Goal: Task Accomplishment & Management: Complete application form

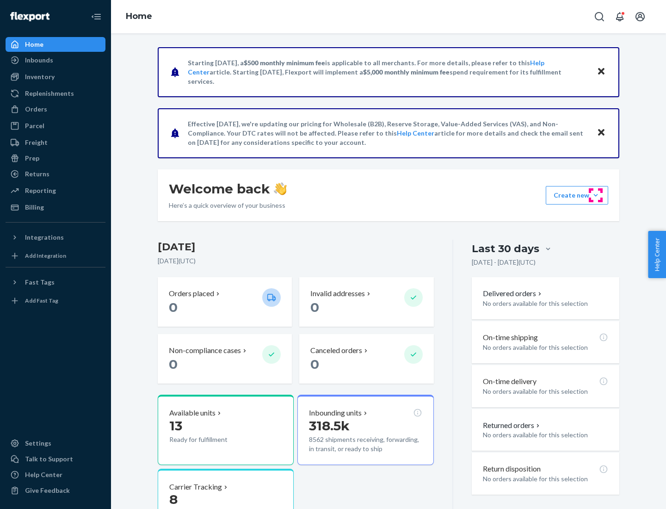
click at [596, 195] on button "Create new Create new inbound Create new order Create new product" at bounding box center [577, 195] width 62 height 19
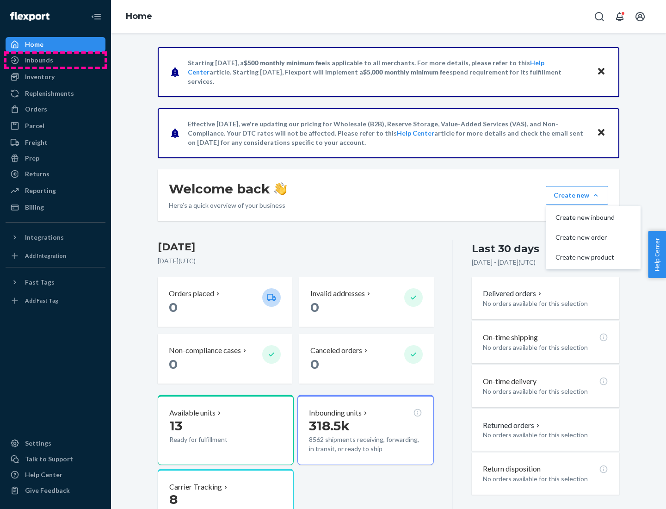
click at [56, 60] on div "Inbounds" at bounding box center [55, 60] width 98 height 13
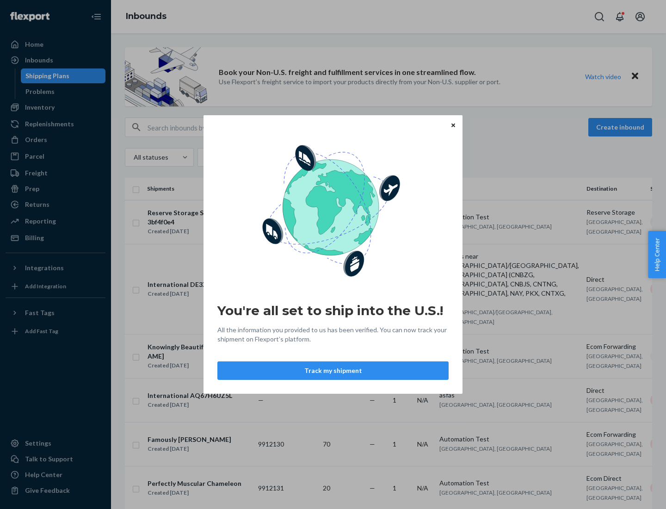
click at [333, 371] on button "Track my shipment" at bounding box center [333, 370] width 231 height 19
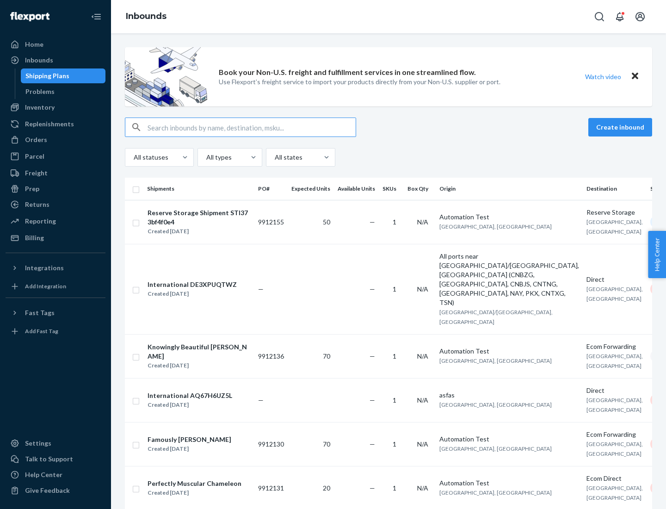
click at [622, 127] on button "Create inbound" at bounding box center [621, 127] width 64 height 19
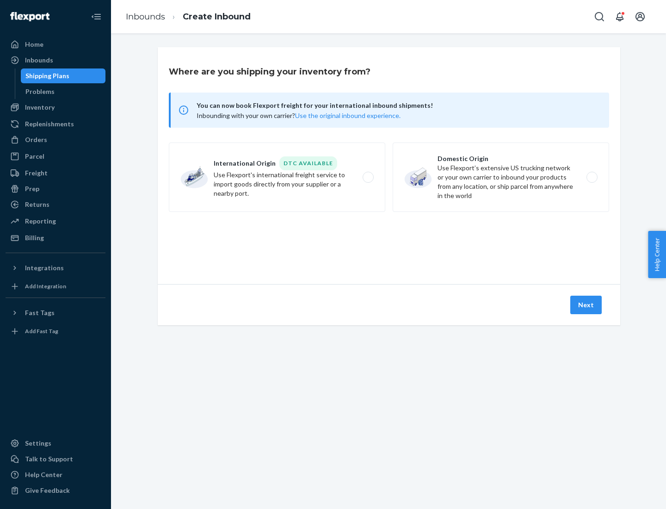
click at [277, 177] on label "International Origin DTC Available Use Flexport's international freight service…" at bounding box center [277, 177] width 217 height 69
click at [368, 177] on input "International Origin DTC Available Use Flexport's international freight service…" at bounding box center [371, 177] width 6 height 6
radio input "true"
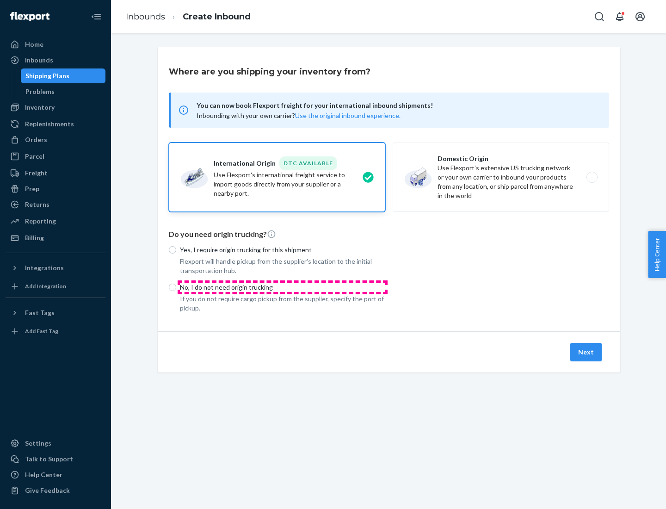
click at [283, 287] on p "No, I do not need origin trucking" at bounding box center [282, 287] width 205 height 9
click at [176, 287] on input "No, I do not need origin trucking" at bounding box center [172, 287] width 7 height 7
radio input "true"
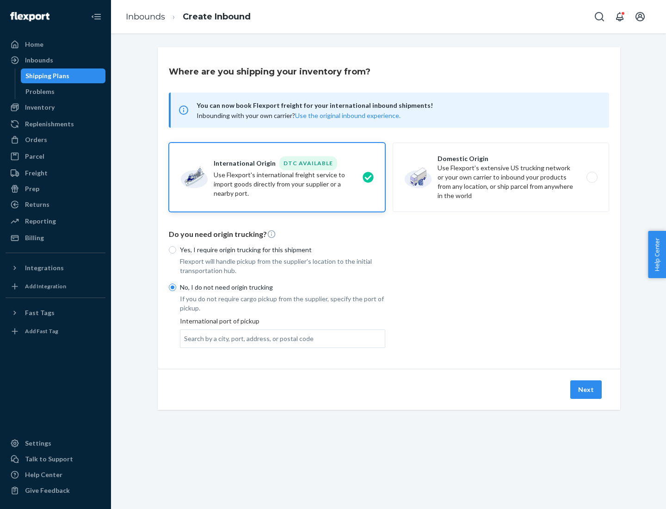
click at [247, 338] on div "Search by a city, port, address, or postal code" at bounding box center [249, 338] width 130 height 9
click at [185, 338] on input "Search by a city, port, address, or postal code" at bounding box center [184, 338] width 1 height 9
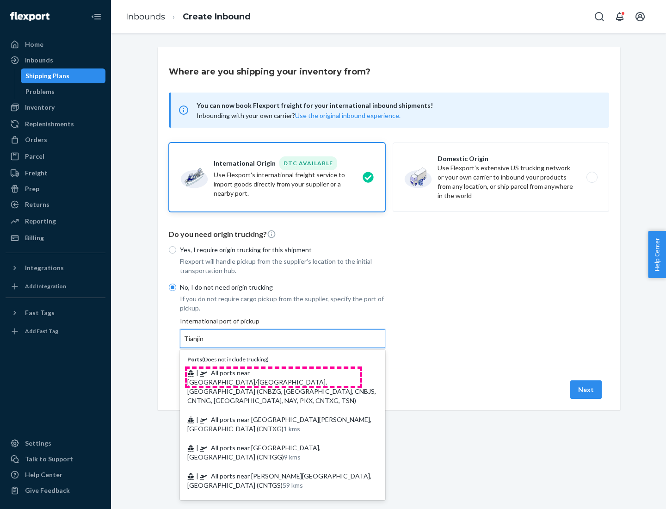
click at [274, 373] on span "| All ports near [GEOGRAPHIC_DATA]/[GEOGRAPHIC_DATA], [GEOGRAPHIC_DATA] (CNBZG,…" at bounding box center [281, 387] width 189 height 36
click at [205, 343] on input "Tianjin" at bounding box center [194, 338] width 20 height 9
type input "All ports near [GEOGRAPHIC_DATA]/[GEOGRAPHIC_DATA], [GEOGRAPHIC_DATA] (CNBZG, […"
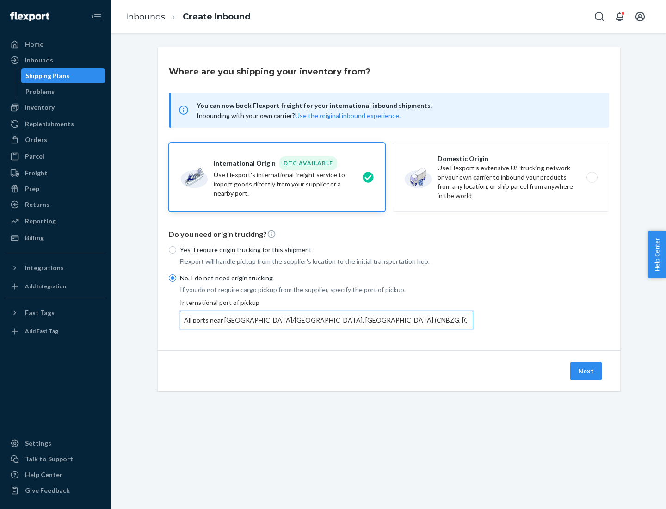
click at [587, 371] on button "Next" at bounding box center [586, 371] width 31 height 19
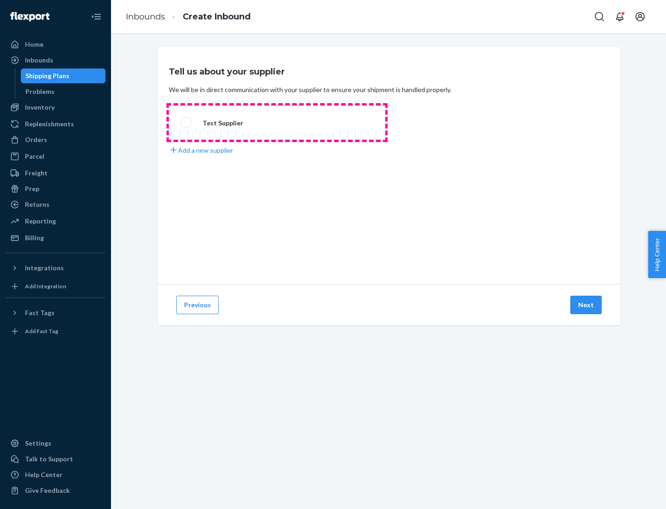
click at [277, 123] on label "Test Supplier" at bounding box center [277, 123] width 217 height 34
click at [187, 123] on input "Test Supplier" at bounding box center [184, 123] width 6 height 6
radio input "true"
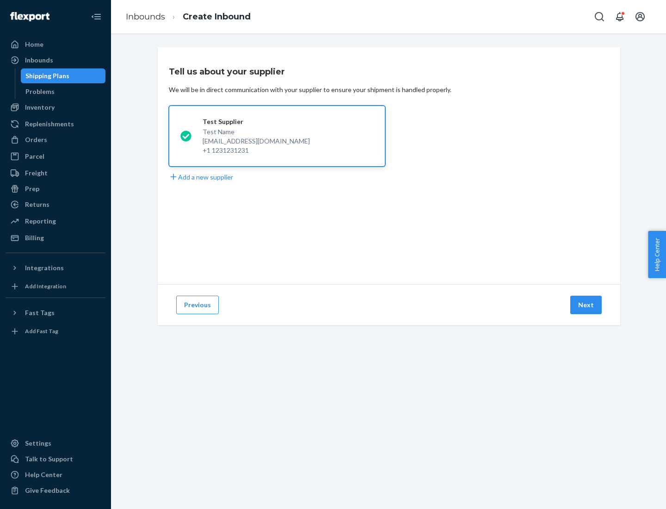
click at [587, 305] on button "Next" at bounding box center [586, 305] width 31 height 19
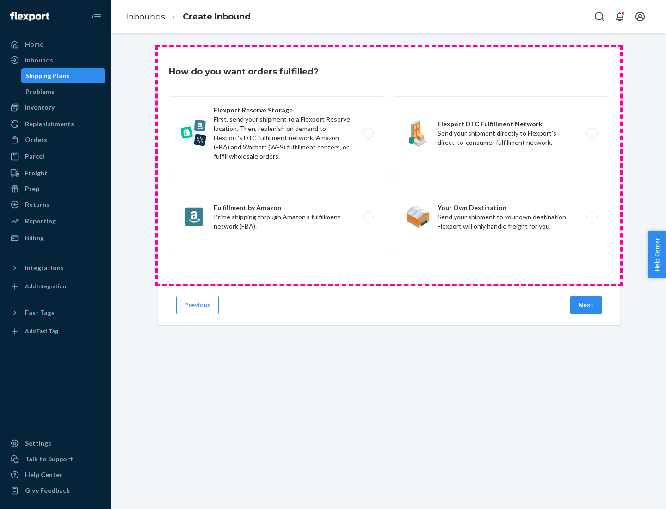
click at [389, 166] on div "Flexport Reserve Storage First, send your shipment to a Flexport Reserve locati…" at bounding box center [389, 176] width 441 height 160
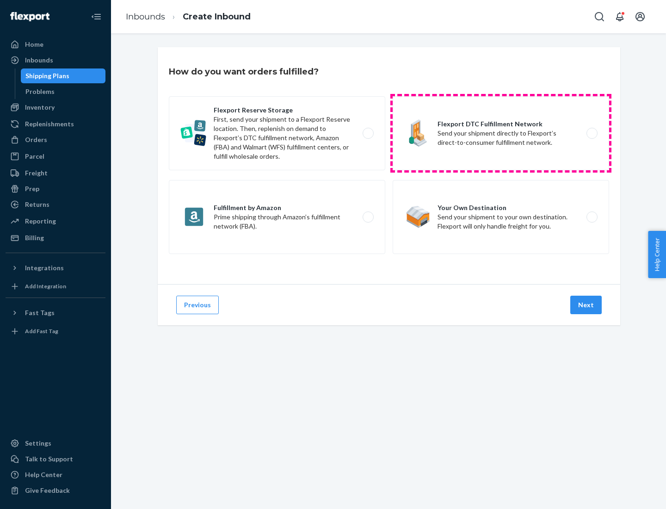
click at [501, 133] on label "Flexport DTC Fulfillment Network Send your shipment directly to Flexport’s dire…" at bounding box center [501, 133] width 217 height 74
click at [592, 133] on input "Flexport DTC Fulfillment Network Send your shipment directly to Flexport’s dire…" at bounding box center [595, 134] width 6 height 6
radio input "true"
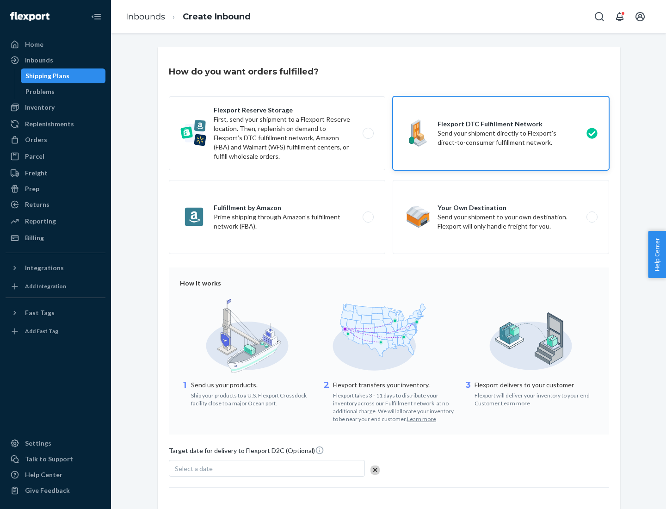
scroll to position [68, 0]
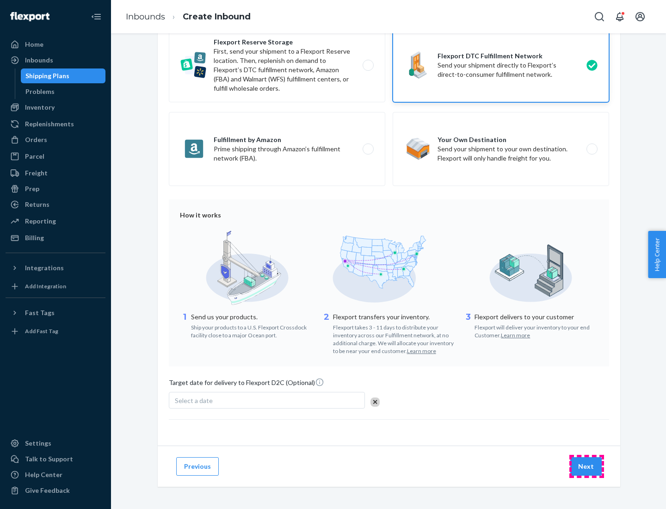
click at [587, 466] on button "Next" at bounding box center [586, 466] width 31 height 19
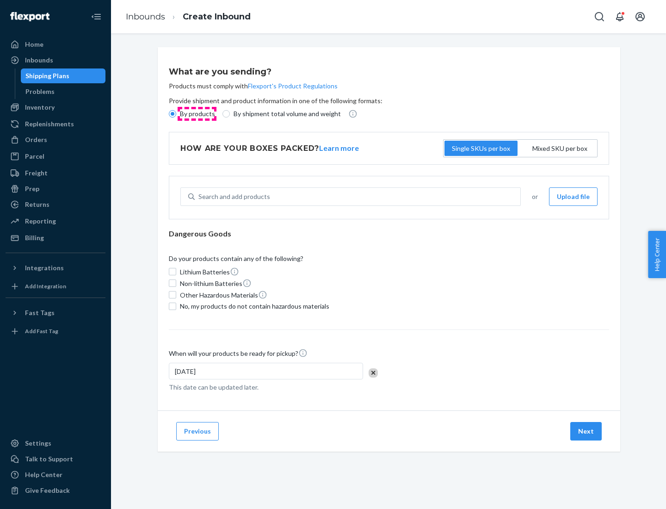
click at [197, 114] on p "By products" at bounding box center [197, 113] width 35 height 9
click at [176, 114] on input "By products" at bounding box center [172, 113] width 7 height 7
click at [233, 197] on div "Search and add products" at bounding box center [235, 196] width 72 height 9
click at [199, 197] on input "Search and add products" at bounding box center [199, 196] width 1 height 9
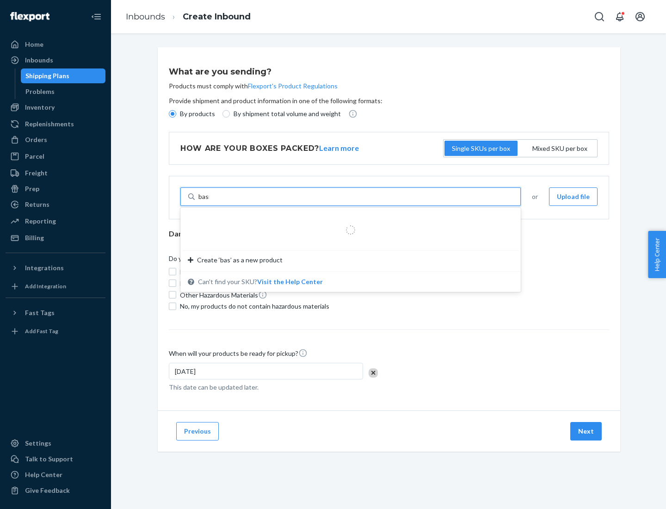
type input "basic"
click at [348, 219] on div "Basic Test Product 1" at bounding box center [347, 218] width 318 height 9
click at [214, 201] on input "basic" at bounding box center [206, 196] width 15 height 9
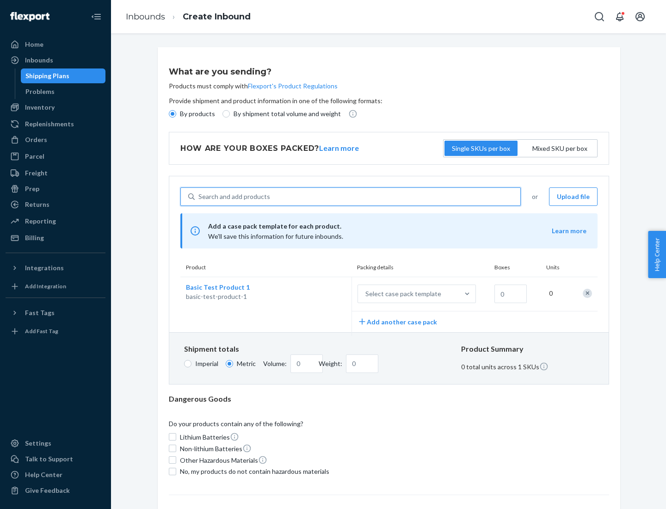
scroll to position [23, 0]
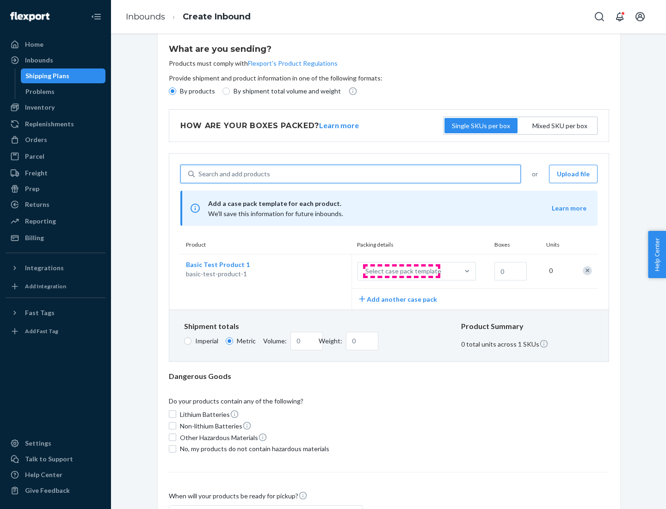
click at [402, 271] on div "Select case pack template" at bounding box center [404, 271] width 76 height 9
click at [320, 271] on input "Select case pack template" at bounding box center [320, 271] width 0 height 0
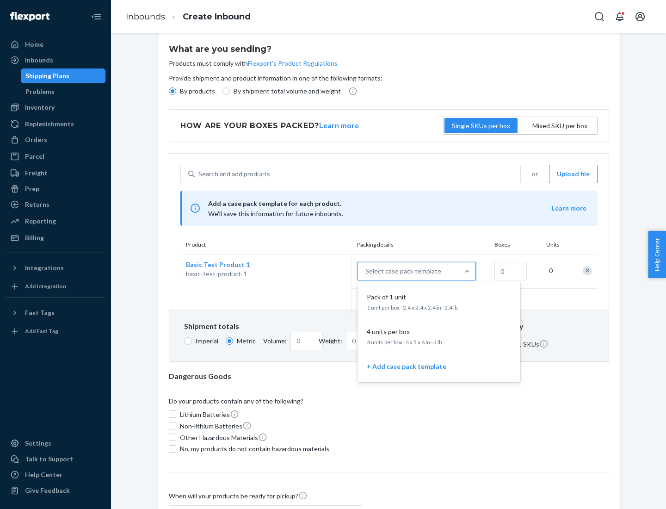
scroll to position [53, 0]
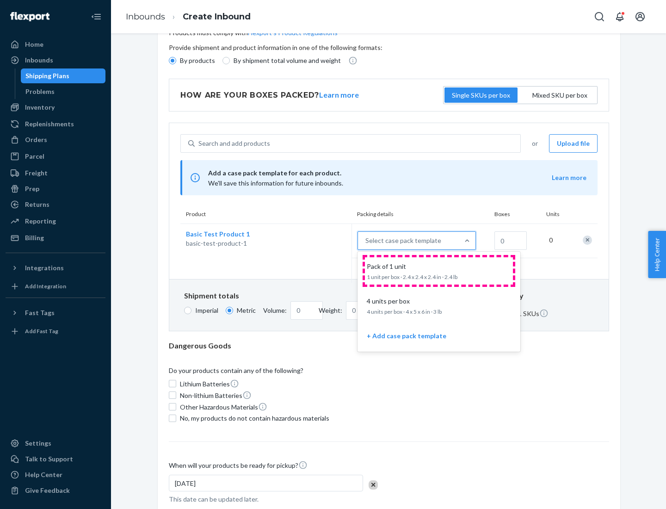
click at [439, 271] on div "Pack of 1 unit" at bounding box center [437, 266] width 148 height 9
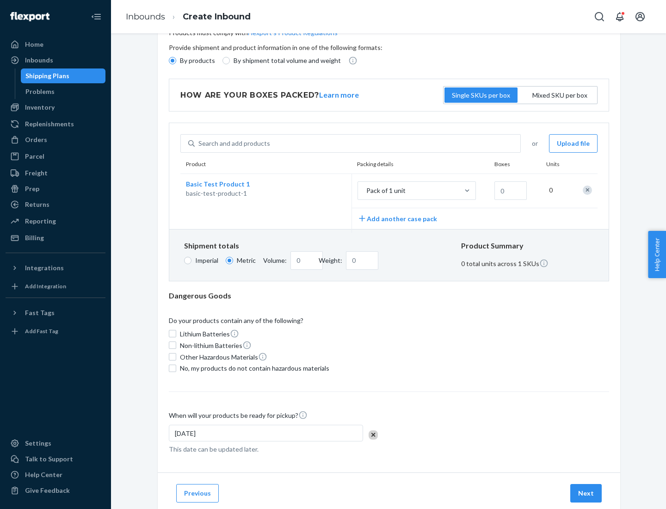
scroll to position [0, 0]
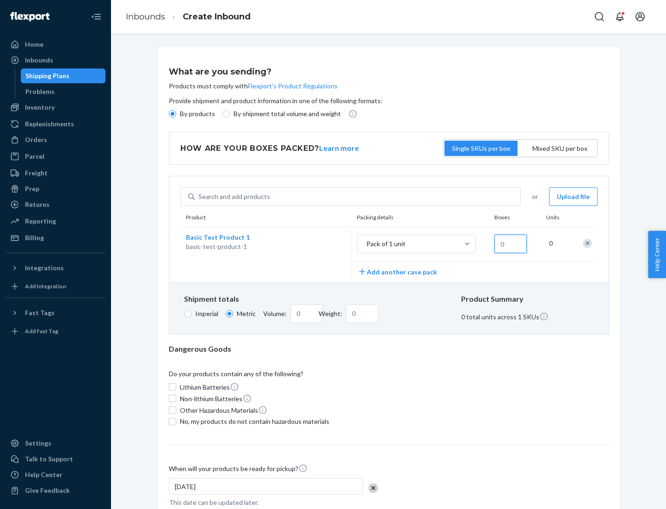
type input "1.09"
type input "1"
type input "10.89"
type input "10"
type input "0.02"
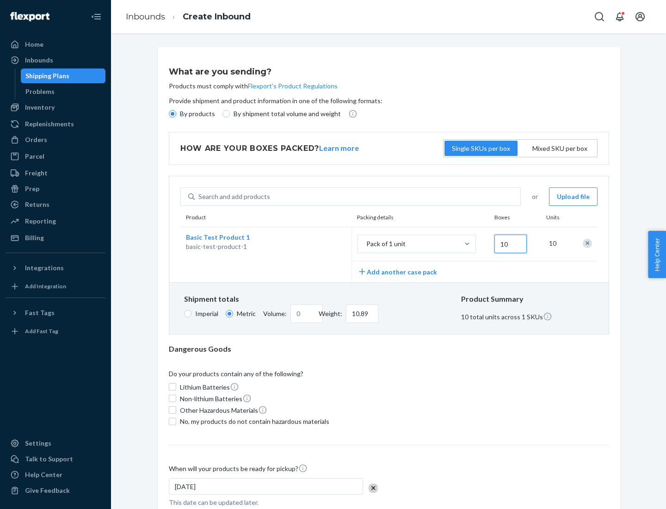
type input "108.86"
type input "100"
type input "0.23"
type input "1088.62"
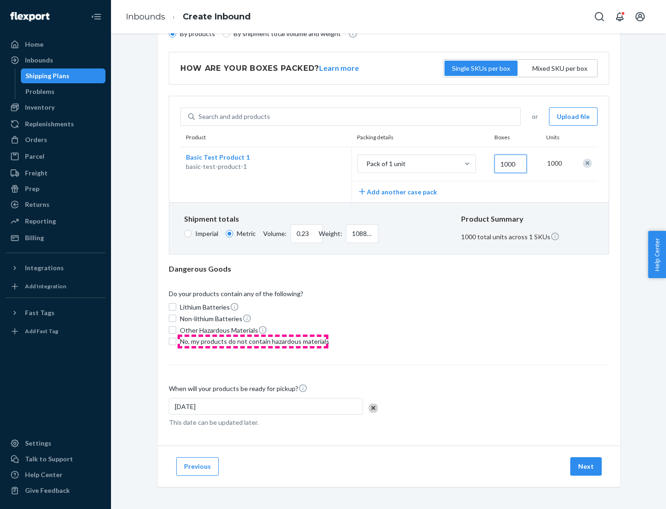
type input "1000"
click at [253, 341] on span "No, my products do not contain hazardous materials" at bounding box center [254, 341] width 149 height 9
click at [176, 341] on input "No, my products do not contain hazardous materials" at bounding box center [172, 341] width 7 height 7
checkbox input "true"
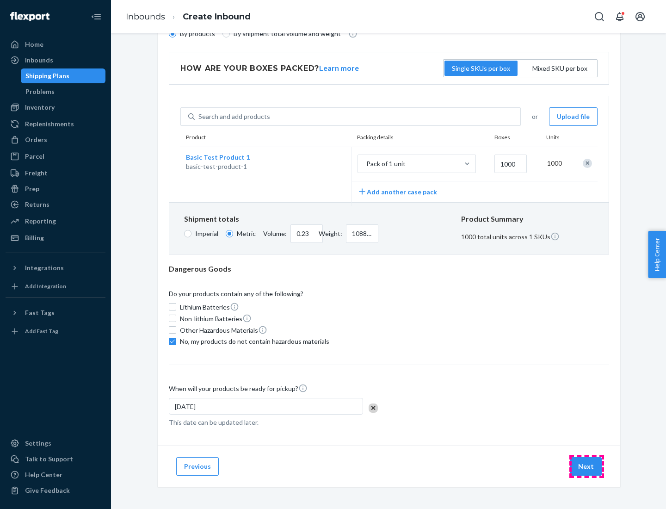
click at [587, 466] on button "Next" at bounding box center [586, 466] width 31 height 19
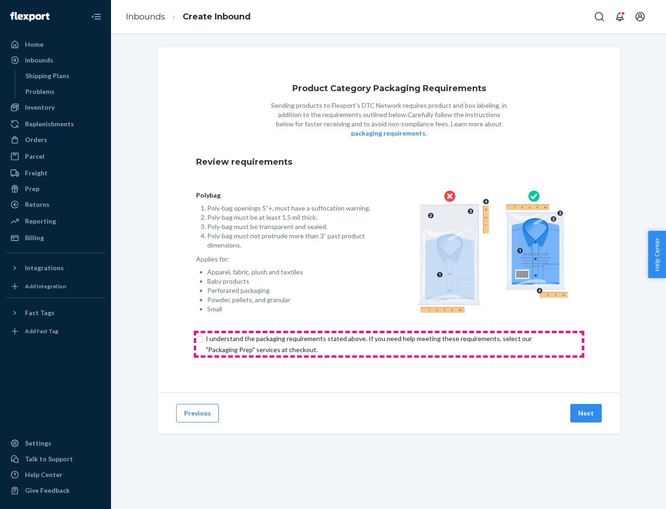
click at [389, 344] on input "checkbox" at bounding box center [389, 344] width 386 height 22
checkbox input "true"
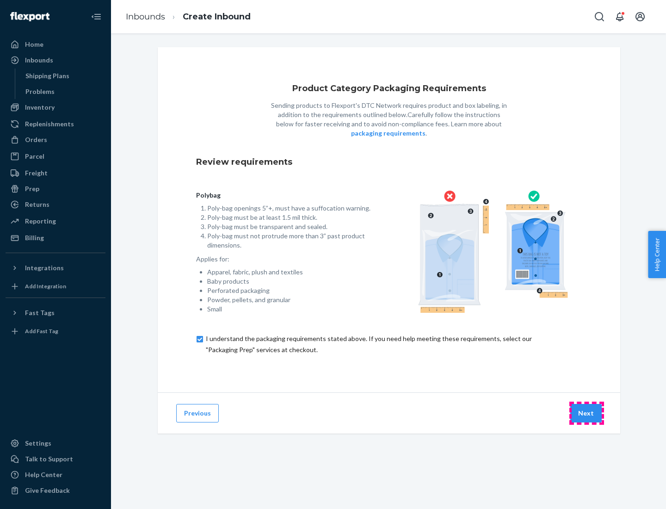
click at [587, 413] on button "Next" at bounding box center [586, 413] width 31 height 19
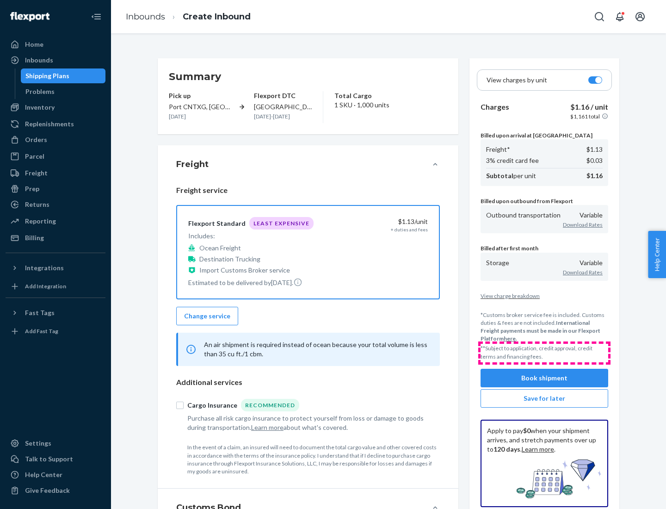
scroll to position [107, 0]
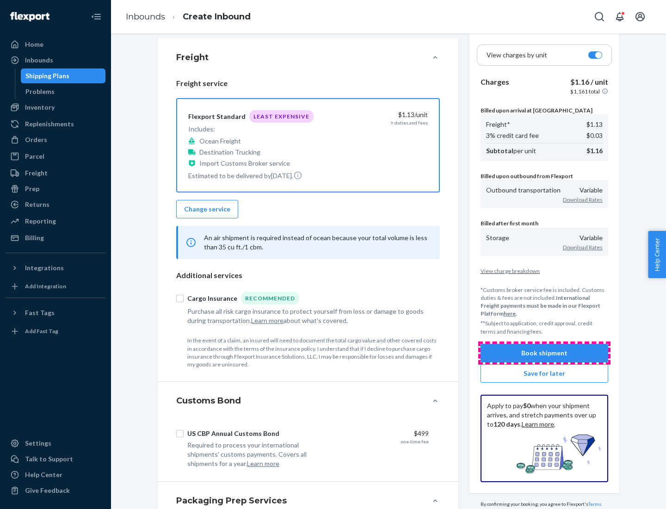
click at [545, 353] on button "Book shipment" at bounding box center [545, 353] width 128 height 19
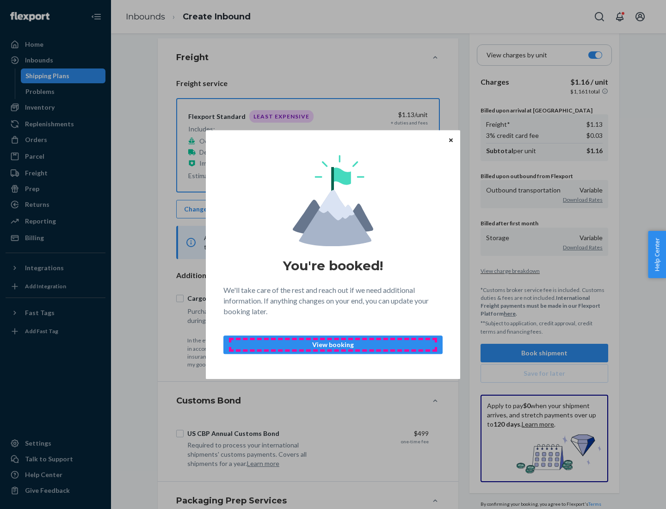
click at [333, 344] on p "View booking" at bounding box center [333, 344] width 204 height 9
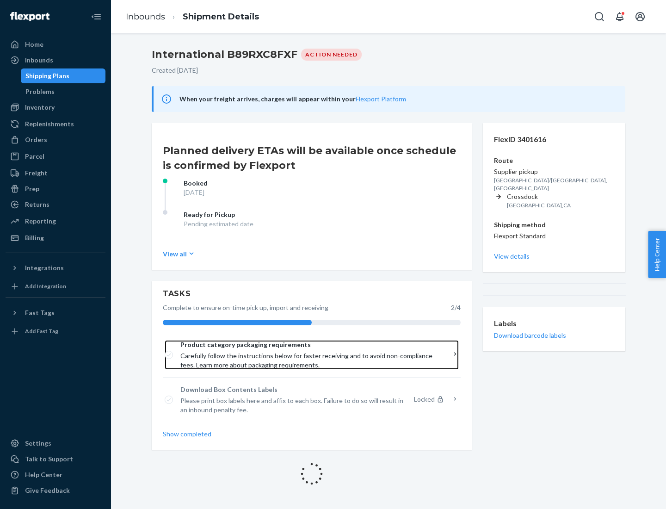
click at [309, 345] on span "Product category packaging requirements" at bounding box center [309, 344] width 256 height 9
